Goal: Task Accomplishment & Management: Complete application form

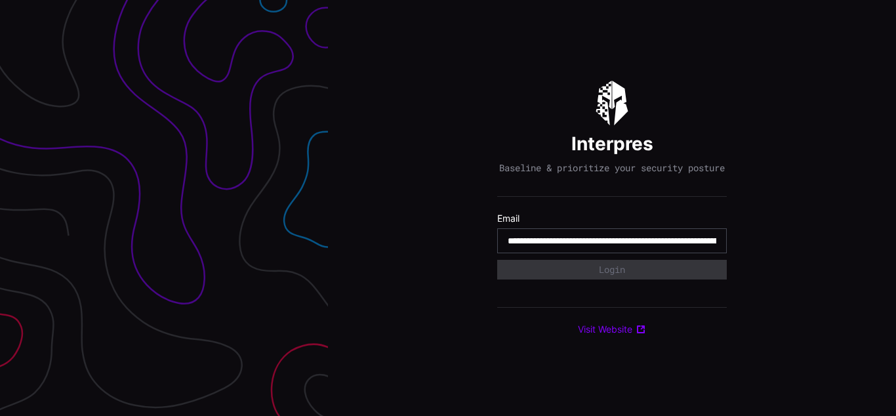
click at [612, 247] on input "**********" at bounding box center [612, 241] width 209 height 12
click at [448, 208] on div "Interpres Baseline & prioritize your security posture Email Login Visit Website" at bounding box center [612, 208] width 568 height 416
